Goal: Task Accomplishment & Management: Use online tool/utility

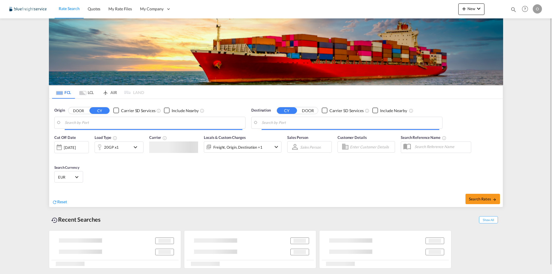
type input "[GEOGRAPHIC_DATA], [GEOGRAPHIC_DATA]"
type input "[GEOGRAPHIC_DATA], JPYOK"
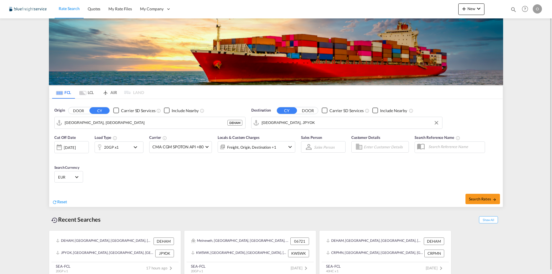
click at [304, 123] on input "[GEOGRAPHIC_DATA], JPYOK" at bounding box center [351, 123] width 178 height 9
click at [296, 190] on div "Reset Search Rates" at bounding box center [276, 197] width 454 height 19
click at [472, 197] on span "Search Rates" at bounding box center [483, 199] width 28 height 5
type input "DEHAM to JPYOK / [DATE]"
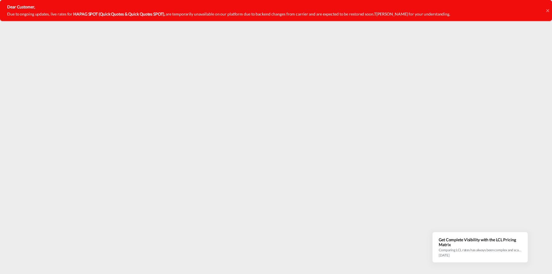
click at [548, 10] on icon at bounding box center [547, 10] width 3 height 3
